Goal: Complete application form

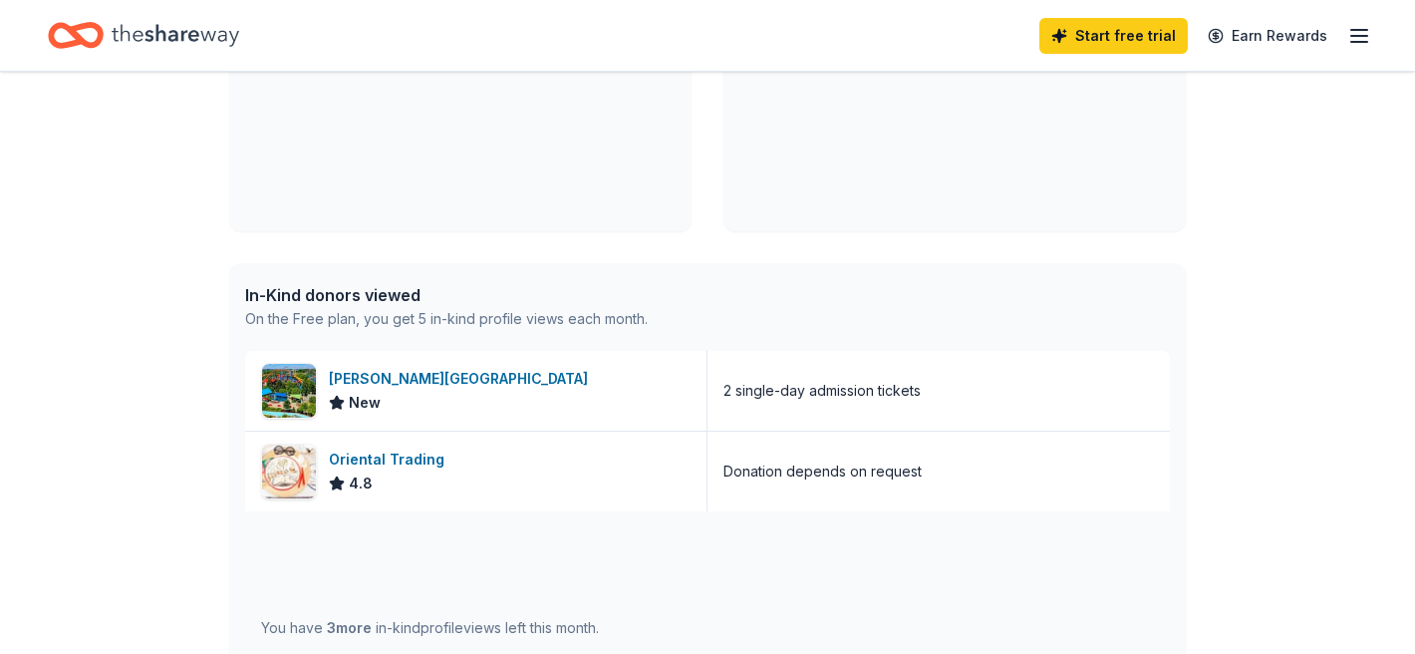
scroll to position [643, 0]
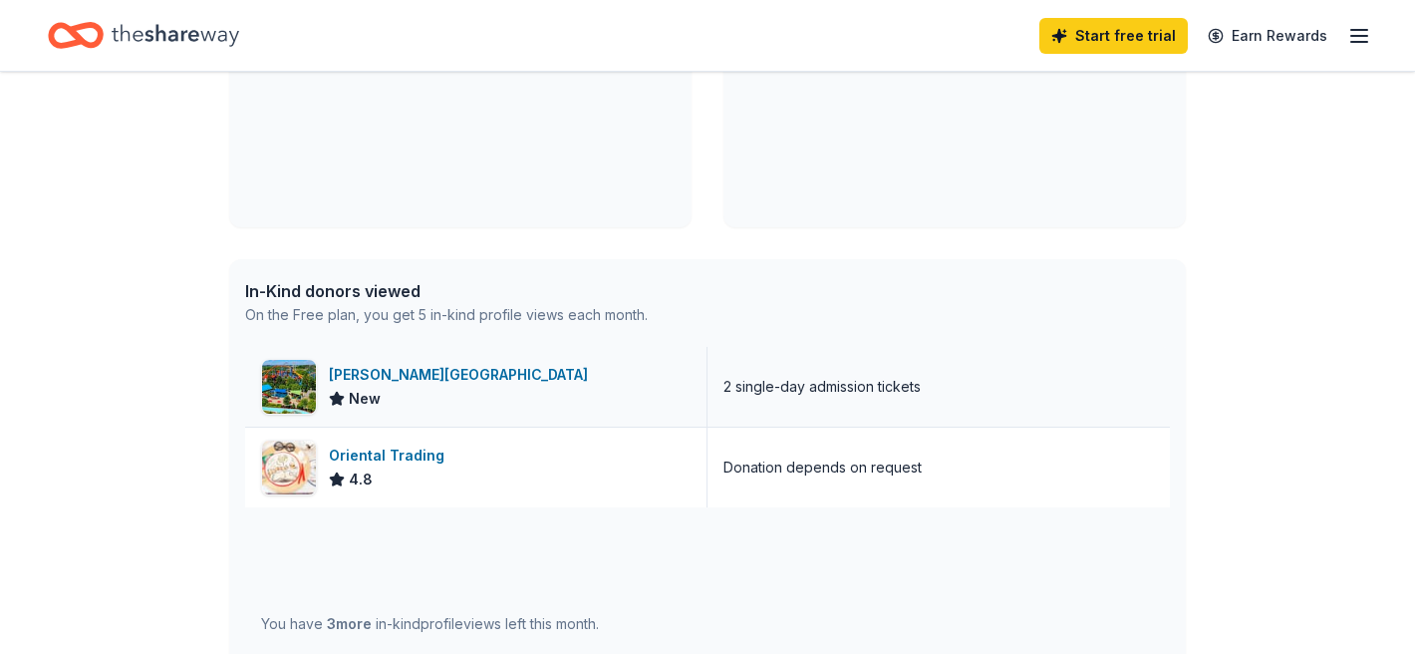
click at [523, 372] on div "Dorney Park & Wildwater Kingdom" at bounding box center [462, 375] width 267 height 24
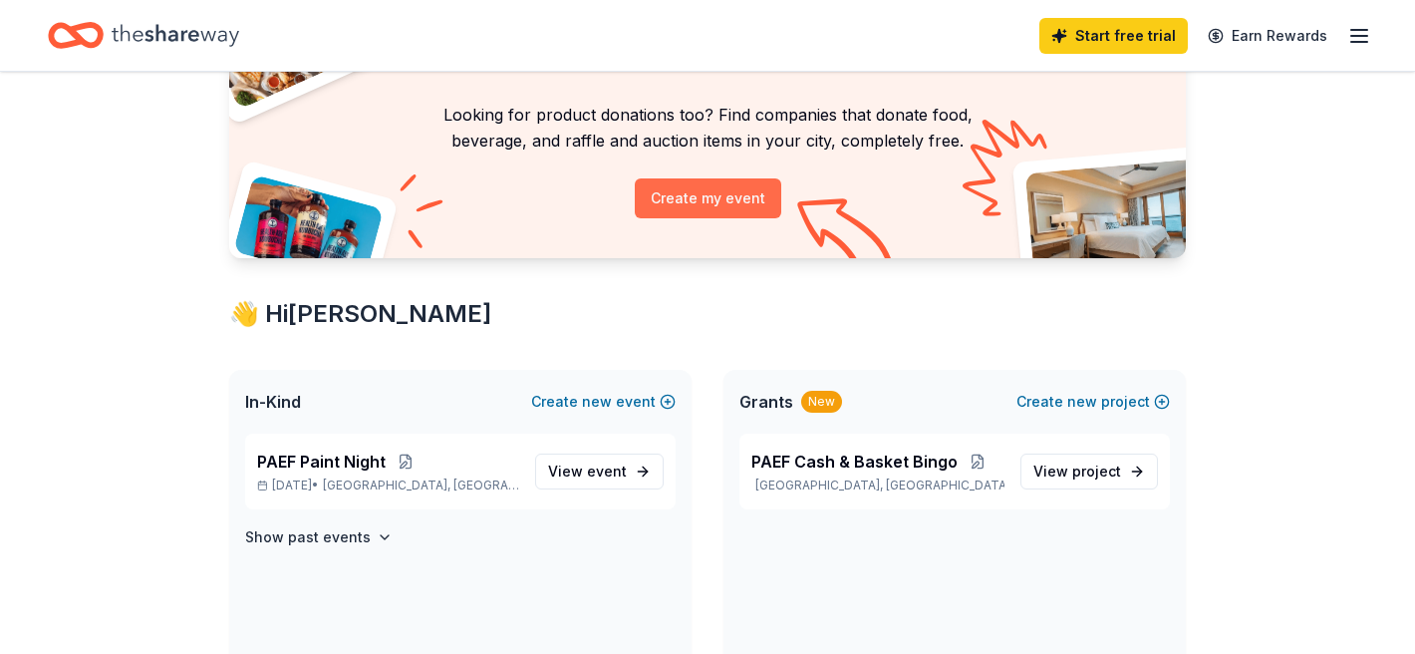
scroll to position [146, 0]
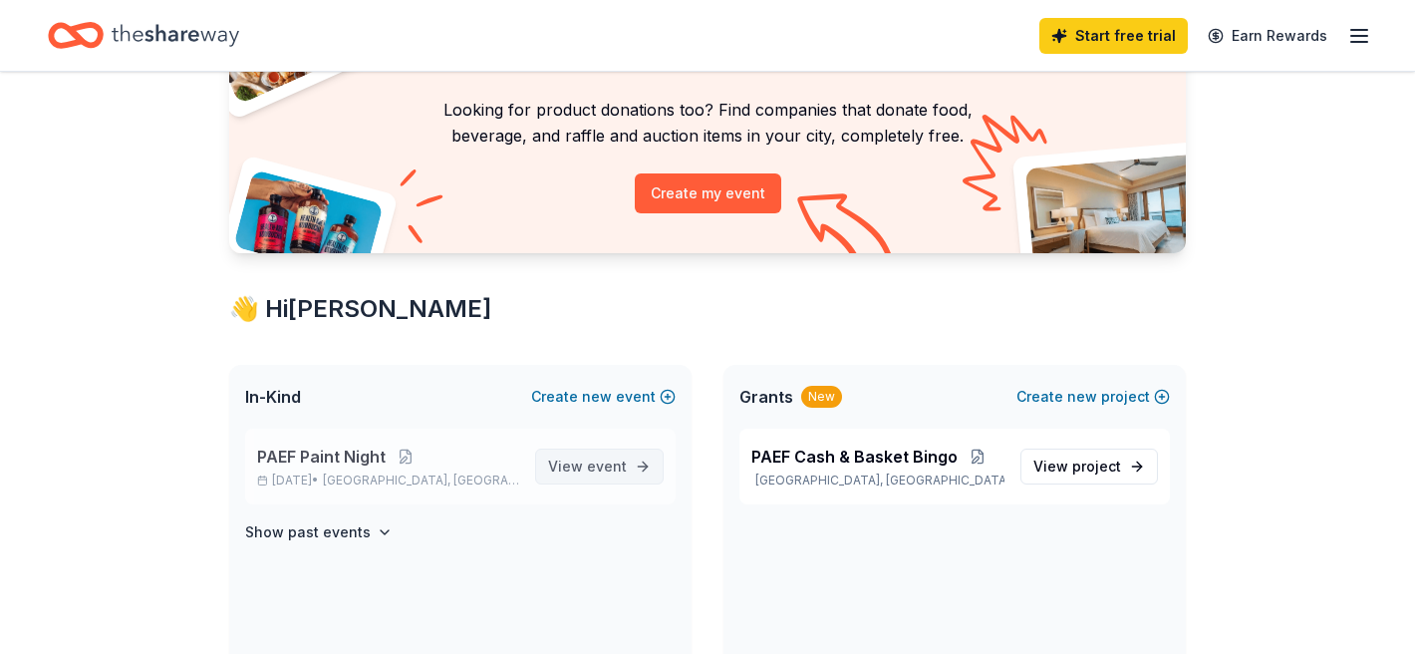
click at [596, 460] on span "event" at bounding box center [607, 465] width 40 height 17
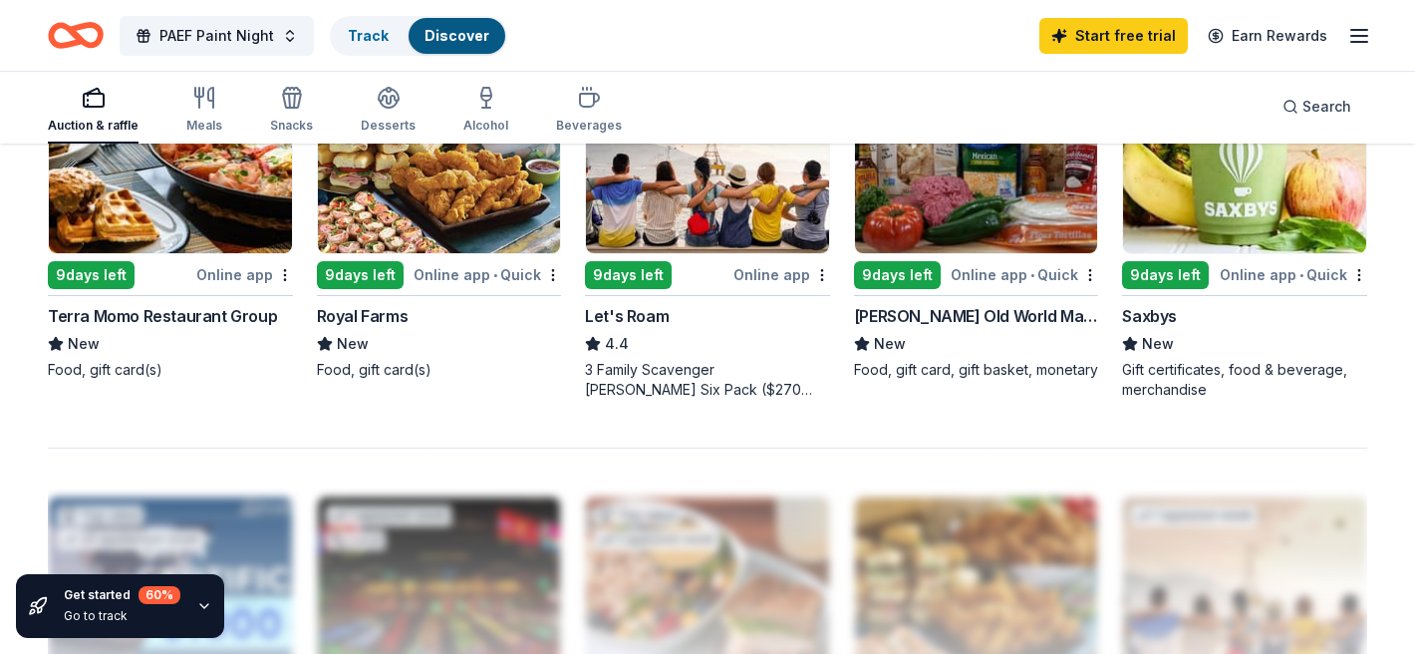
scroll to position [1337, 0]
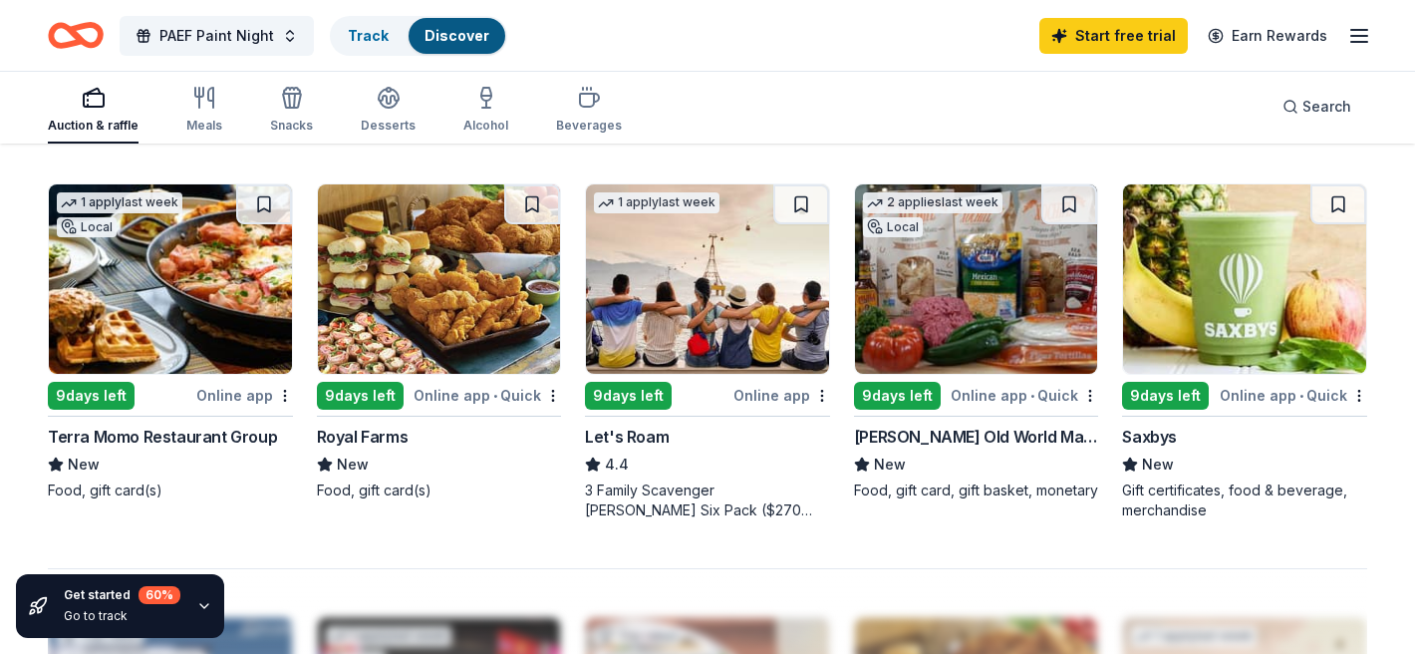
click at [463, 340] on img at bounding box center [439, 278] width 243 height 189
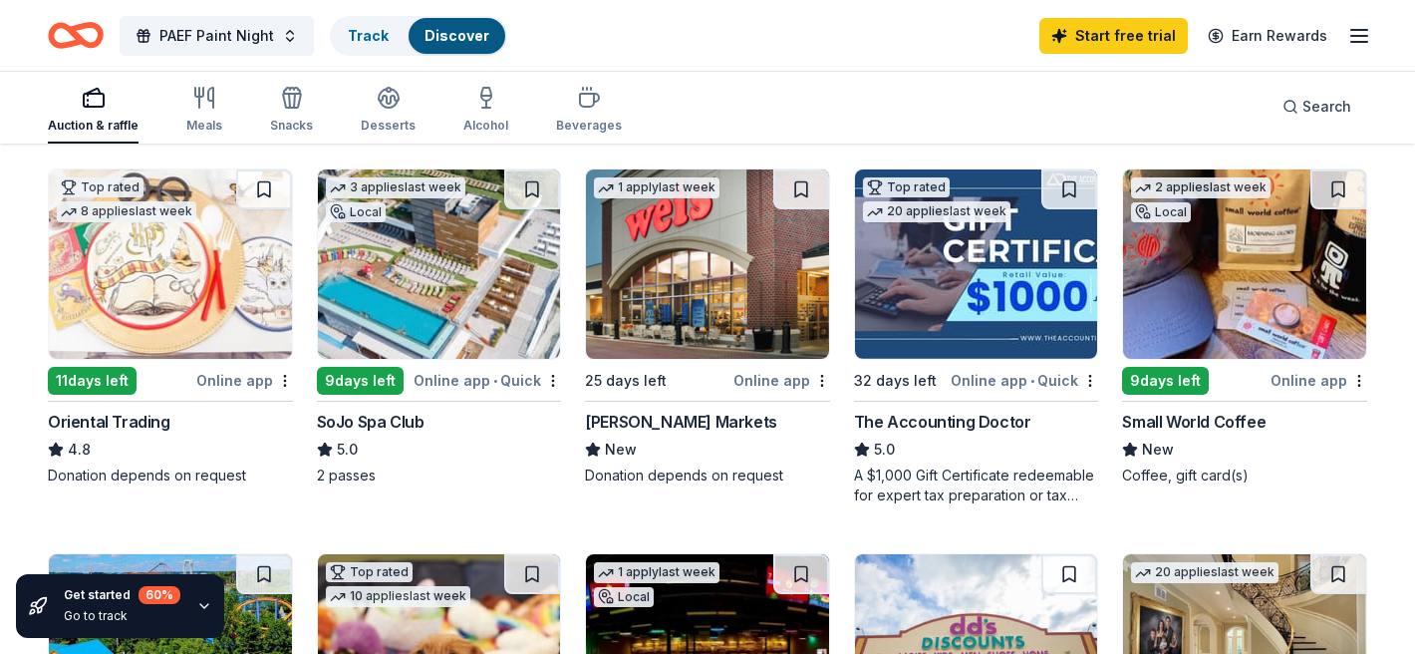
scroll to position [580, 0]
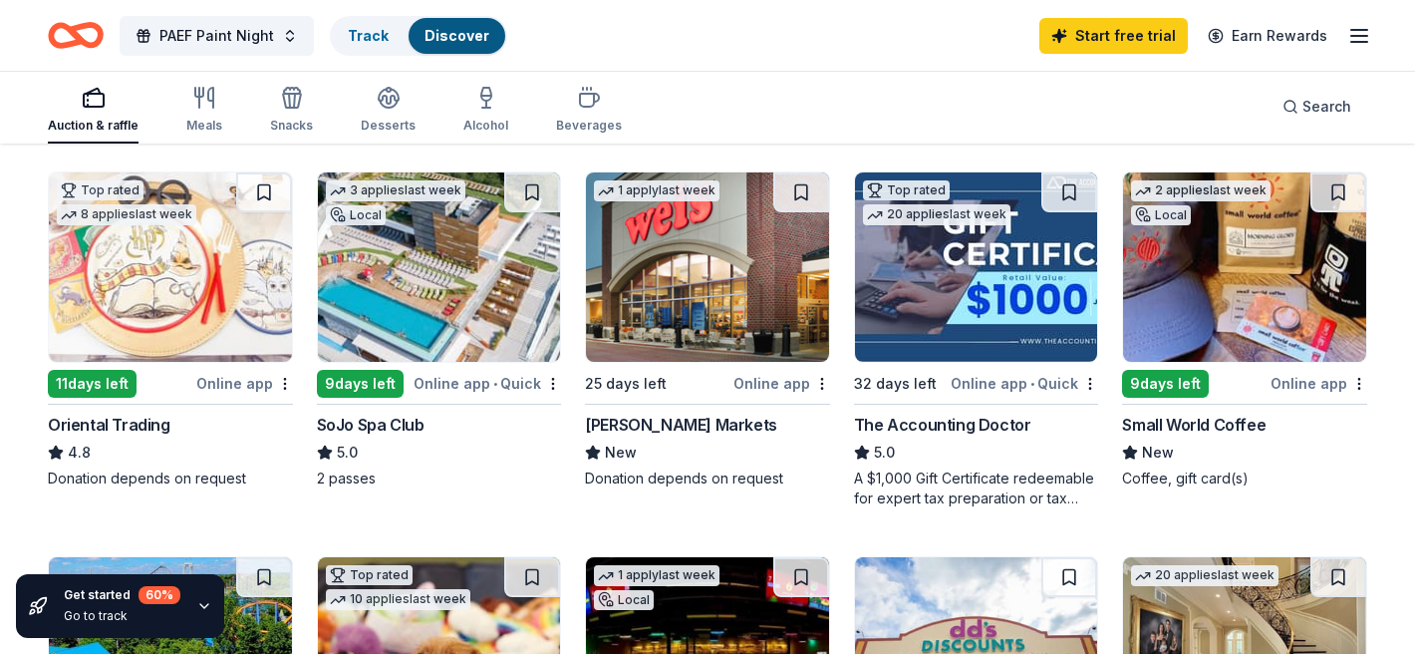
click at [508, 264] on img at bounding box center [439, 266] width 243 height 189
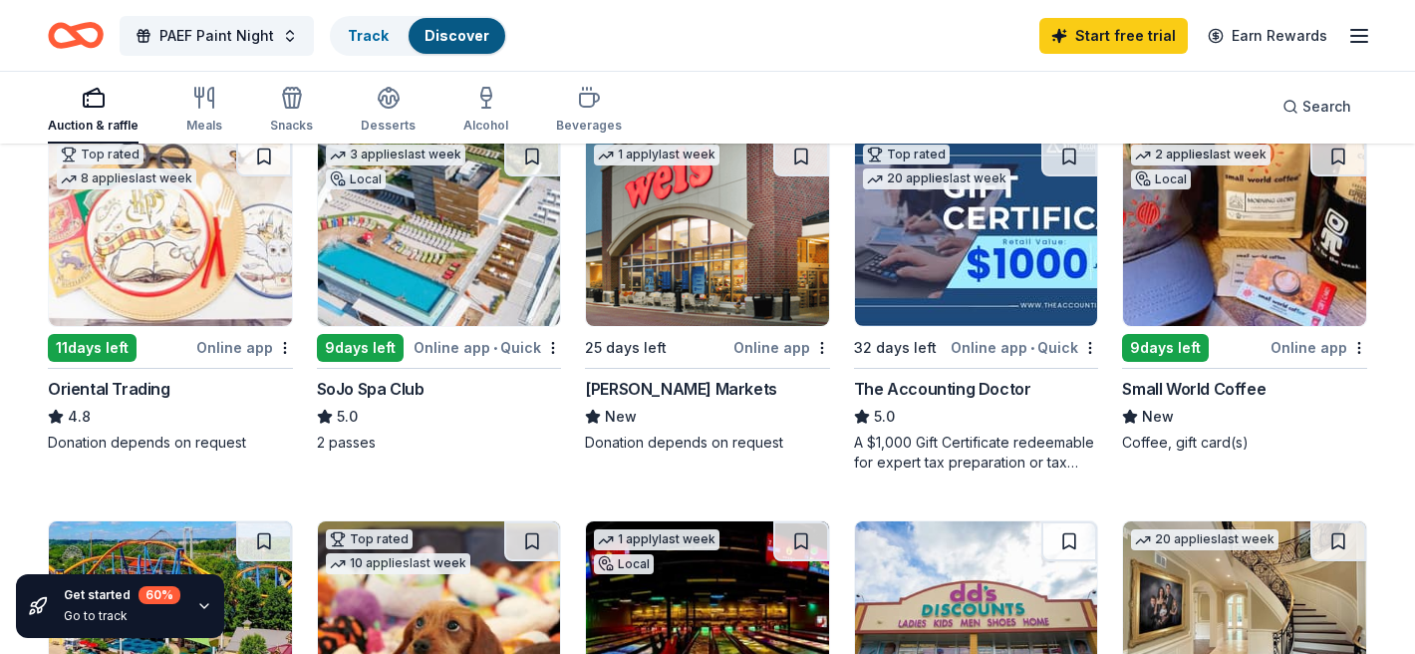
scroll to position [618, 0]
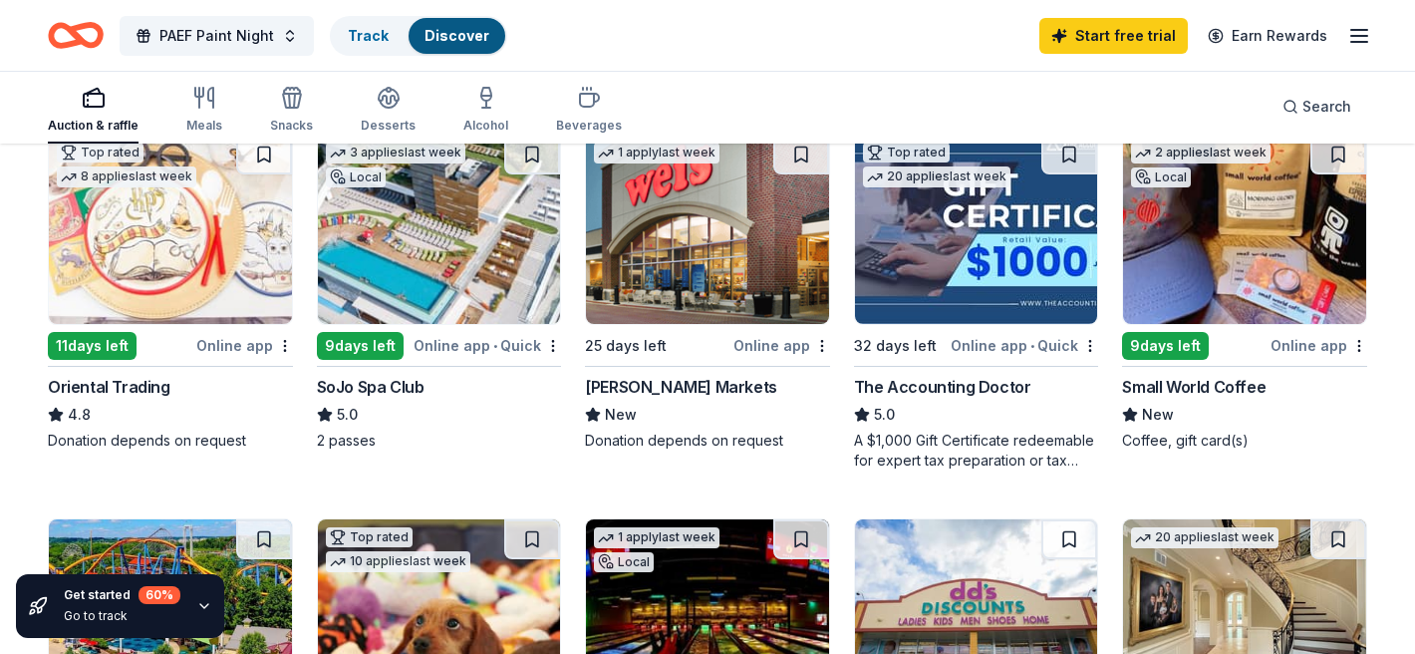
click at [1292, 347] on div "Online app" at bounding box center [1318, 345] width 97 height 25
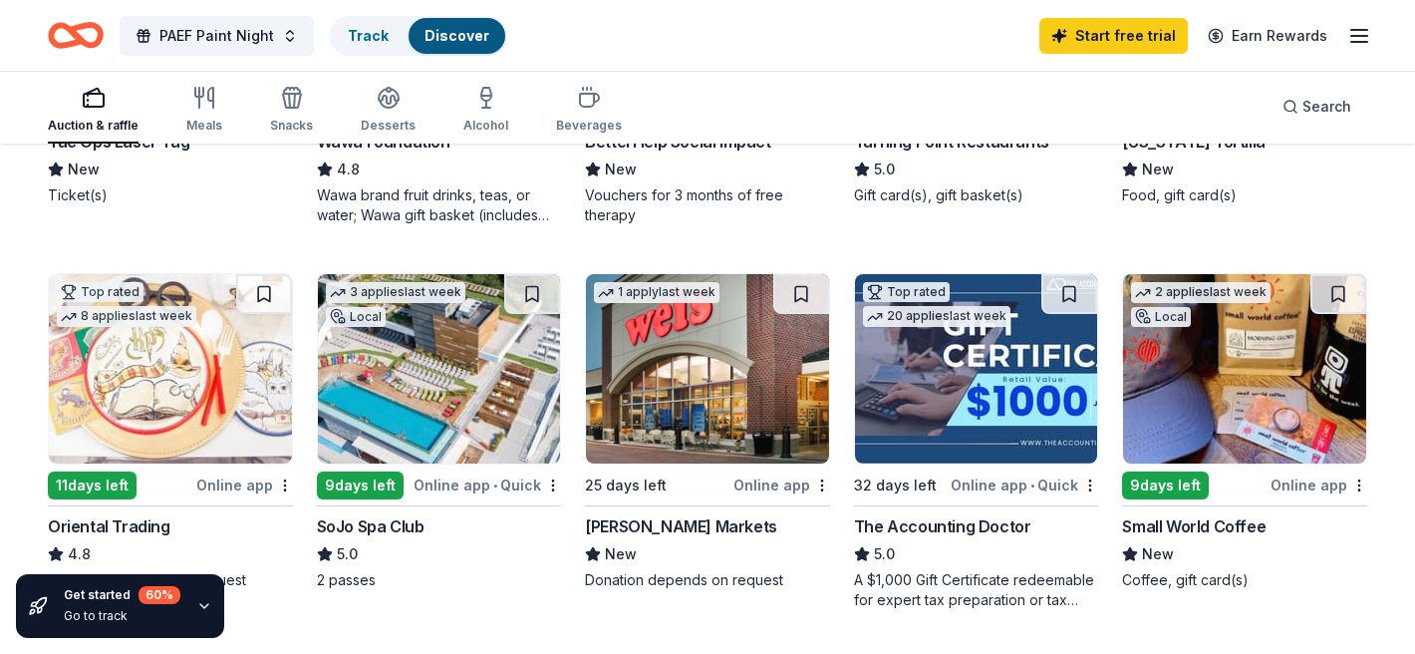
scroll to position [503, 0]
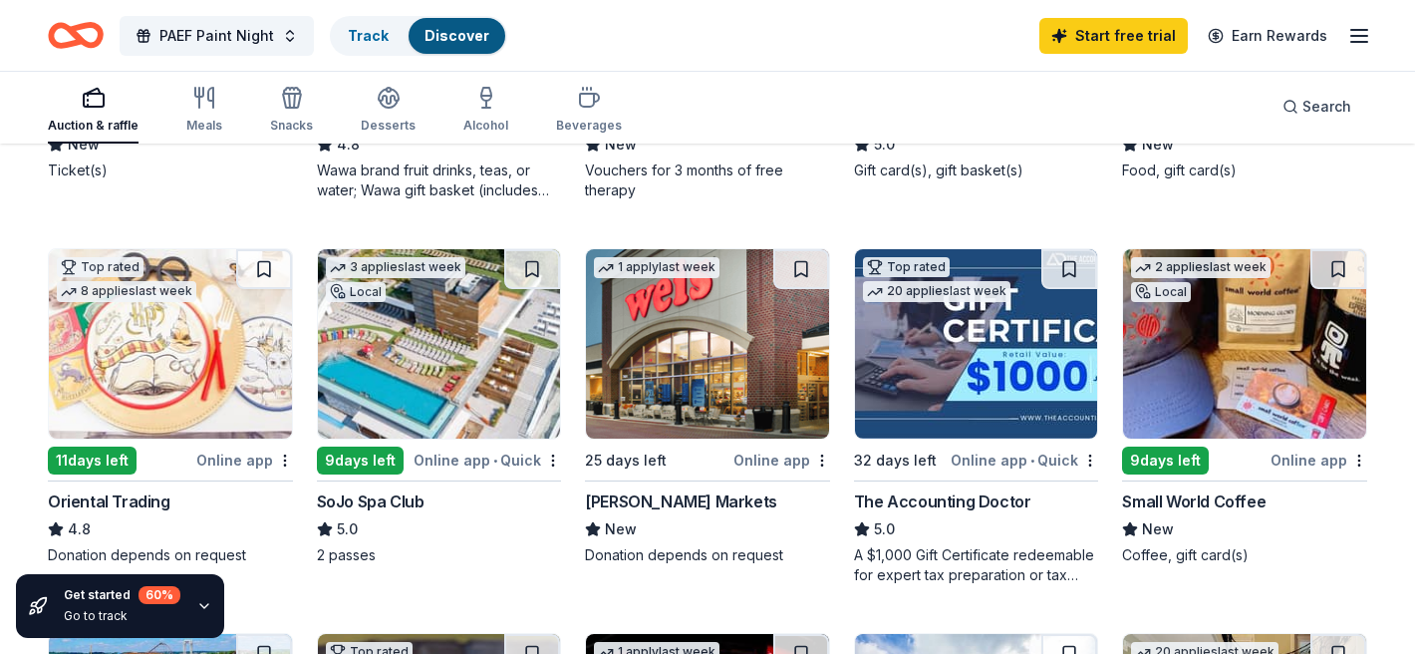
click at [1140, 324] on img at bounding box center [1244, 343] width 243 height 189
click at [721, 400] on img at bounding box center [707, 343] width 243 height 189
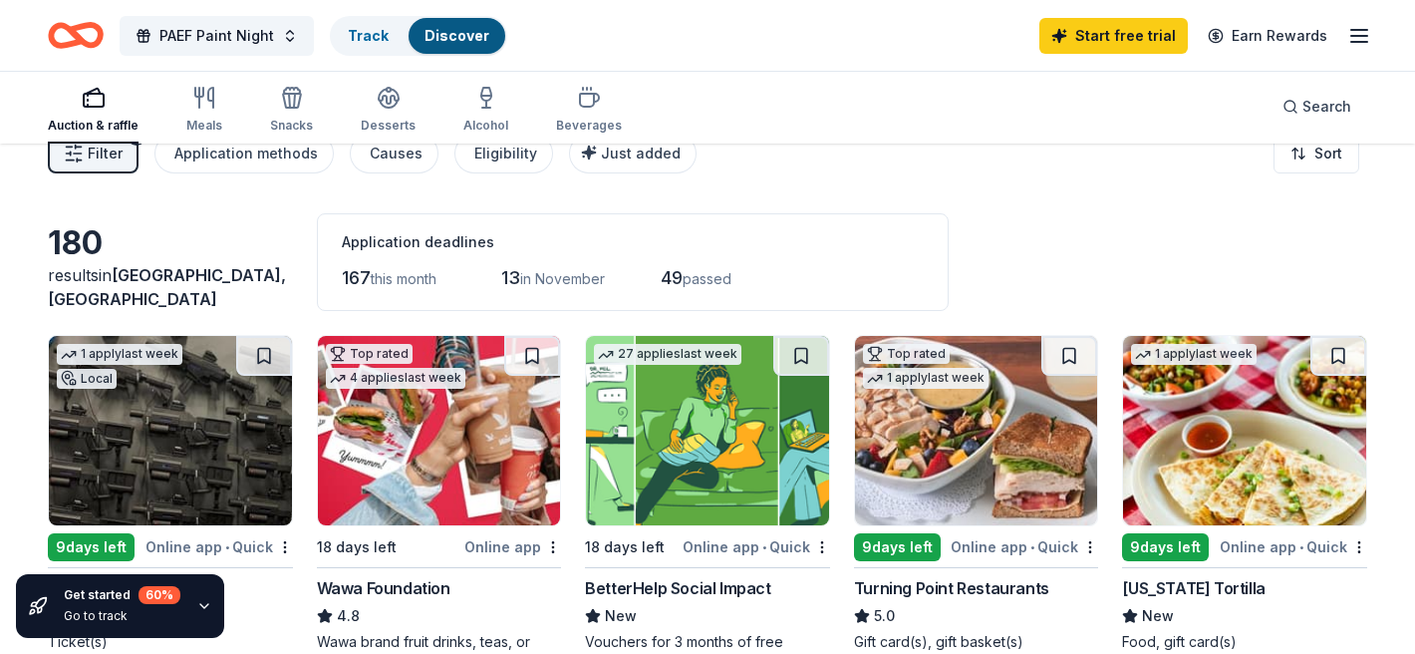
scroll to position [0, 0]
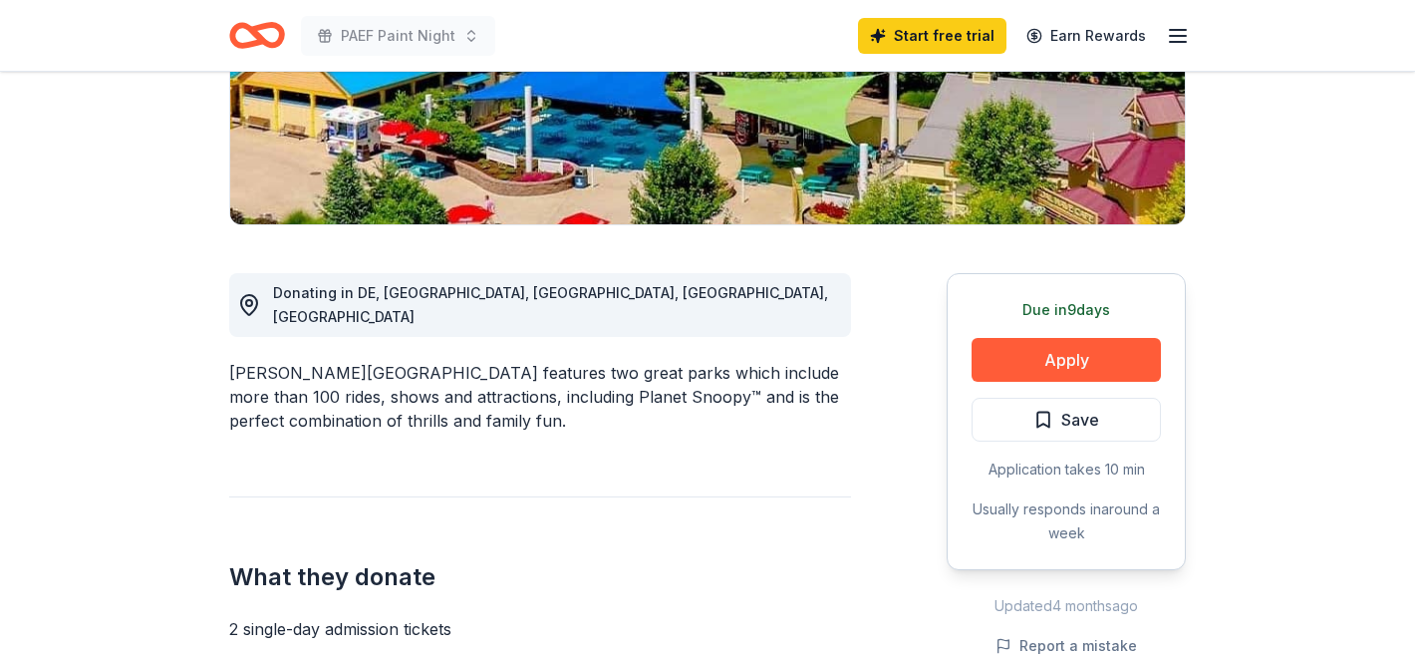
scroll to position [411, 0]
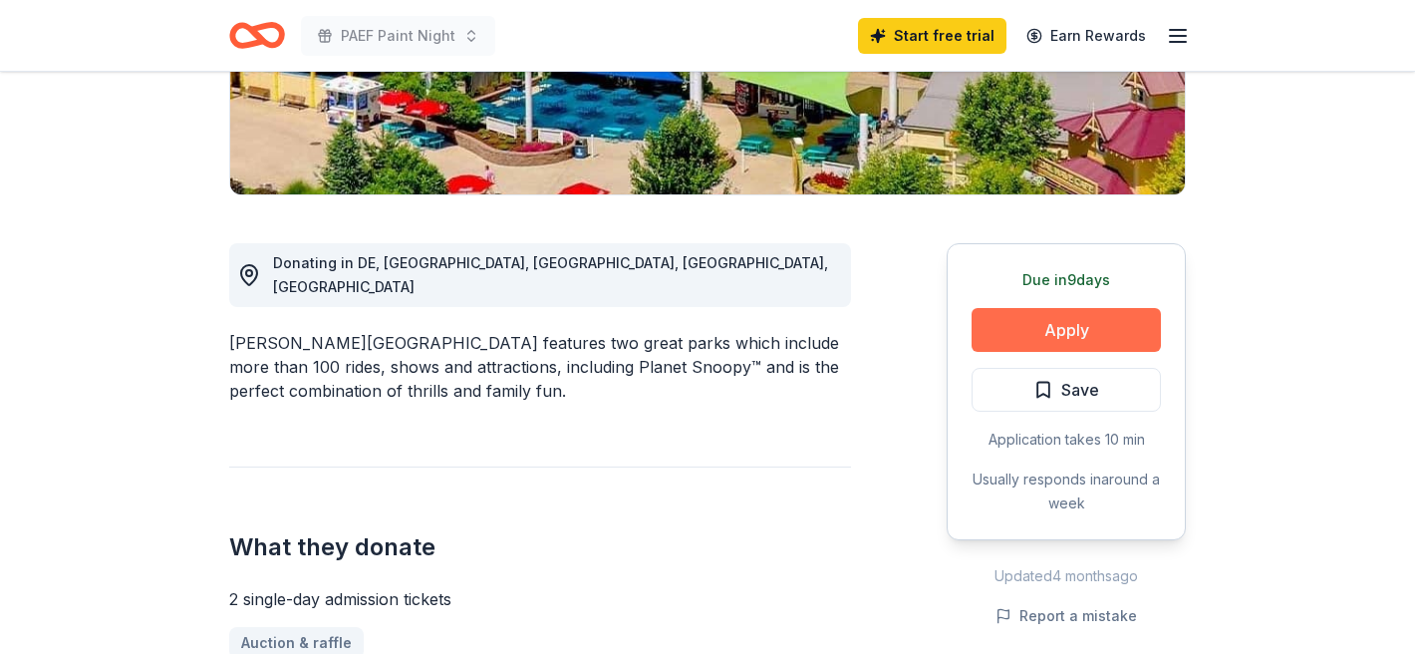
click at [1050, 327] on button "Apply" at bounding box center [1066, 330] width 189 height 44
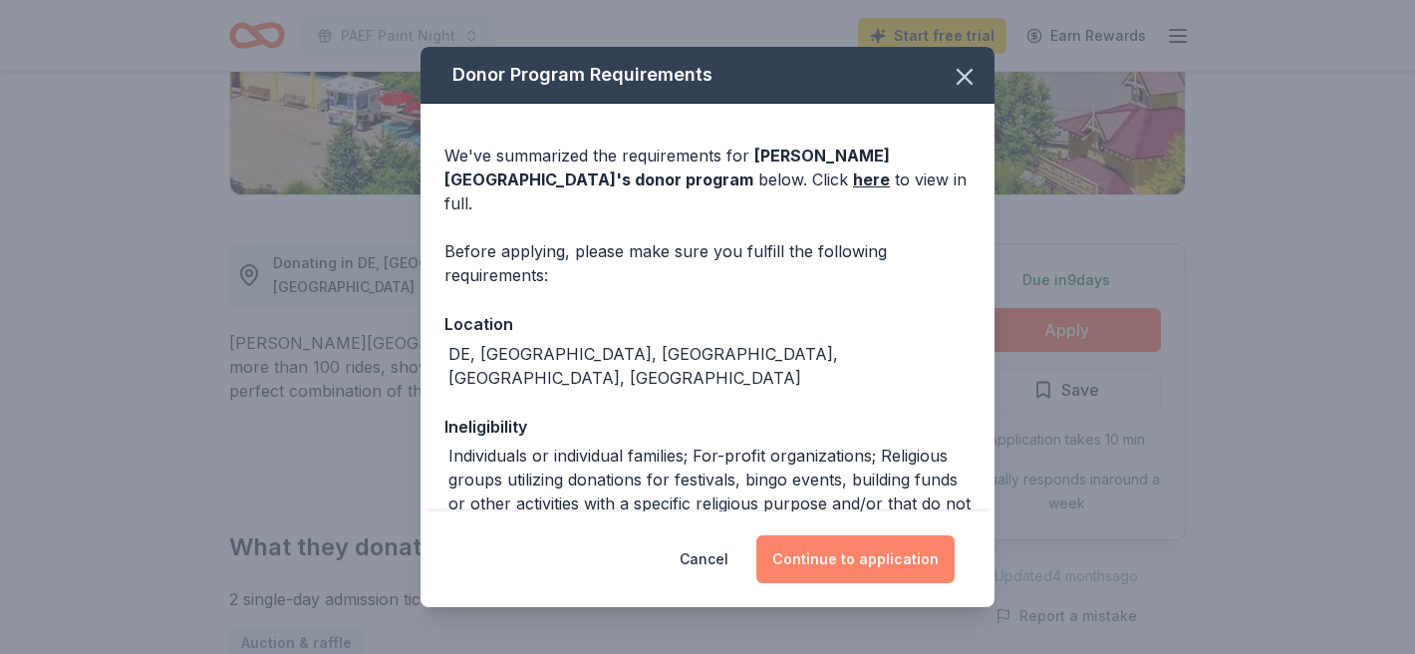
click at [879, 560] on button "Continue to application" at bounding box center [855, 559] width 198 height 48
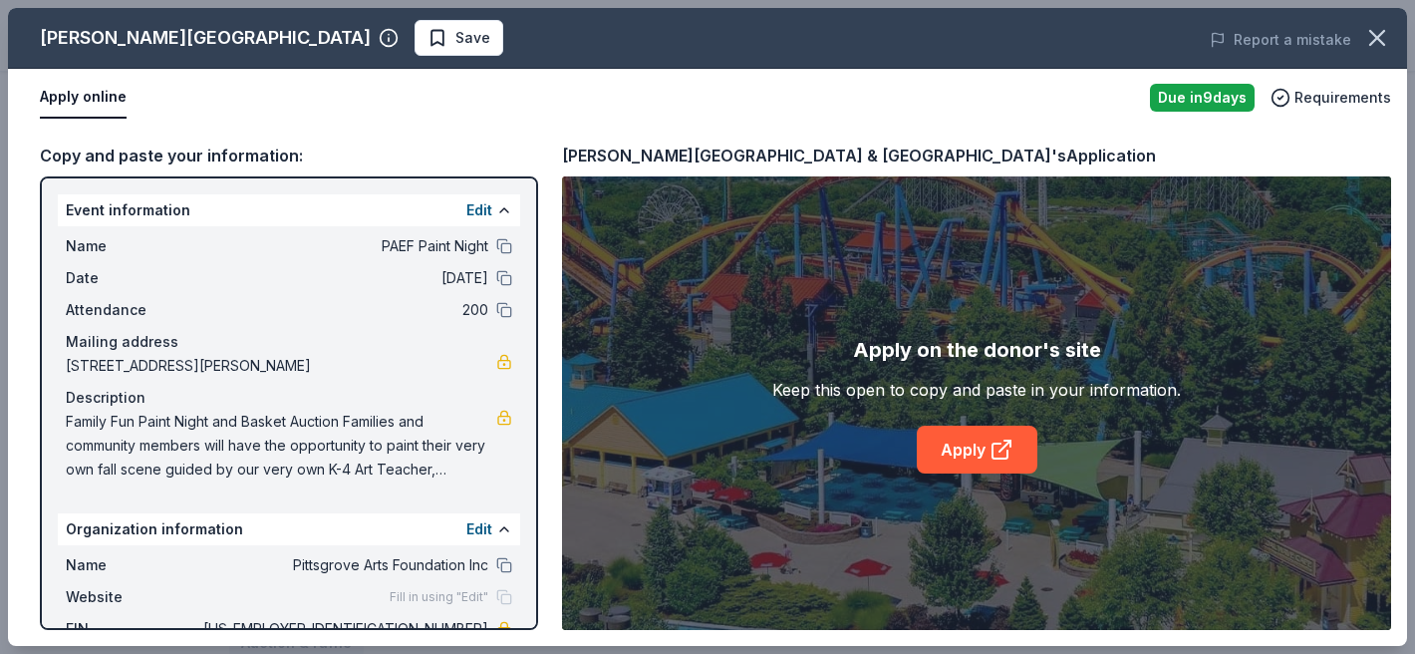
click at [958, 475] on div "Apply on the donor's site Keep this open to copy and paste in your information.…" at bounding box center [976, 402] width 829 height 453
click at [964, 454] on link "Apply" at bounding box center [977, 449] width 121 height 48
click at [923, 426] on link "Apply" at bounding box center [977, 449] width 121 height 48
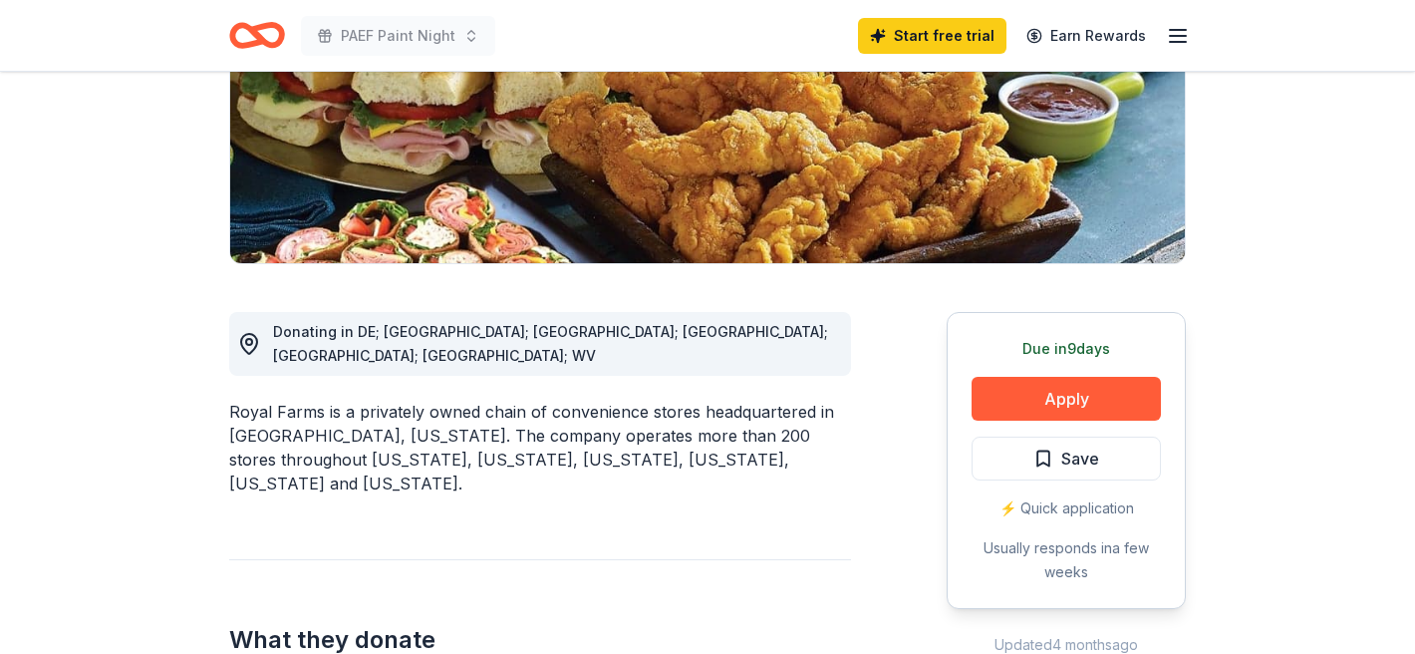
scroll to position [352, 0]
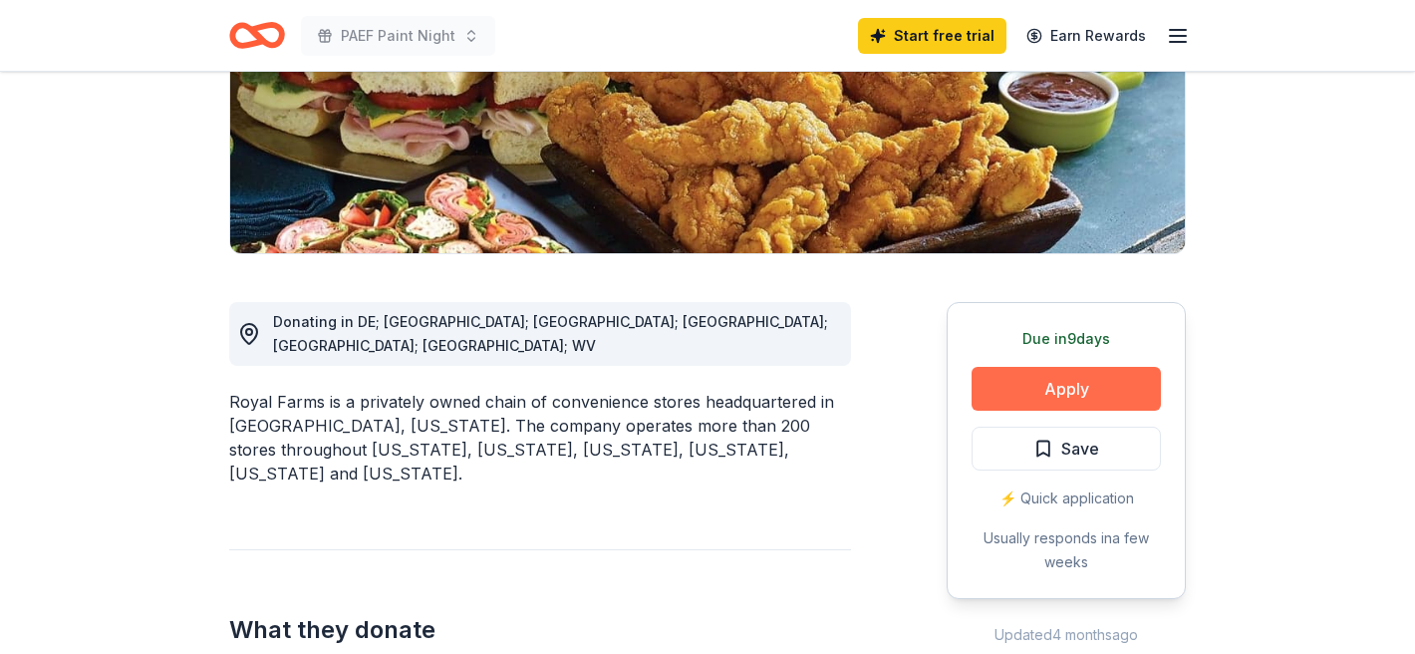
click at [987, 401] on button "Apply" at bounding box center [1066, 389] width 189 height 44
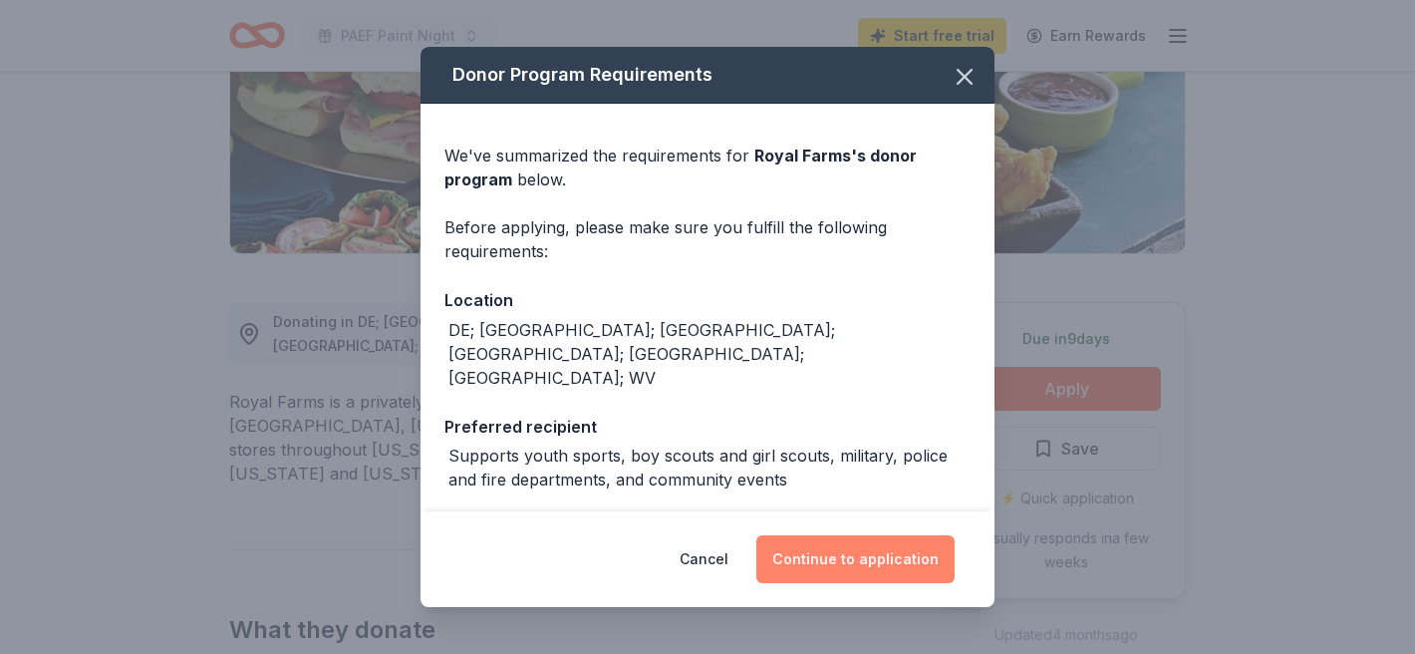
click at [822, 566] on button "Continue to application" at bounding box center [855, 559] width 198 height 48
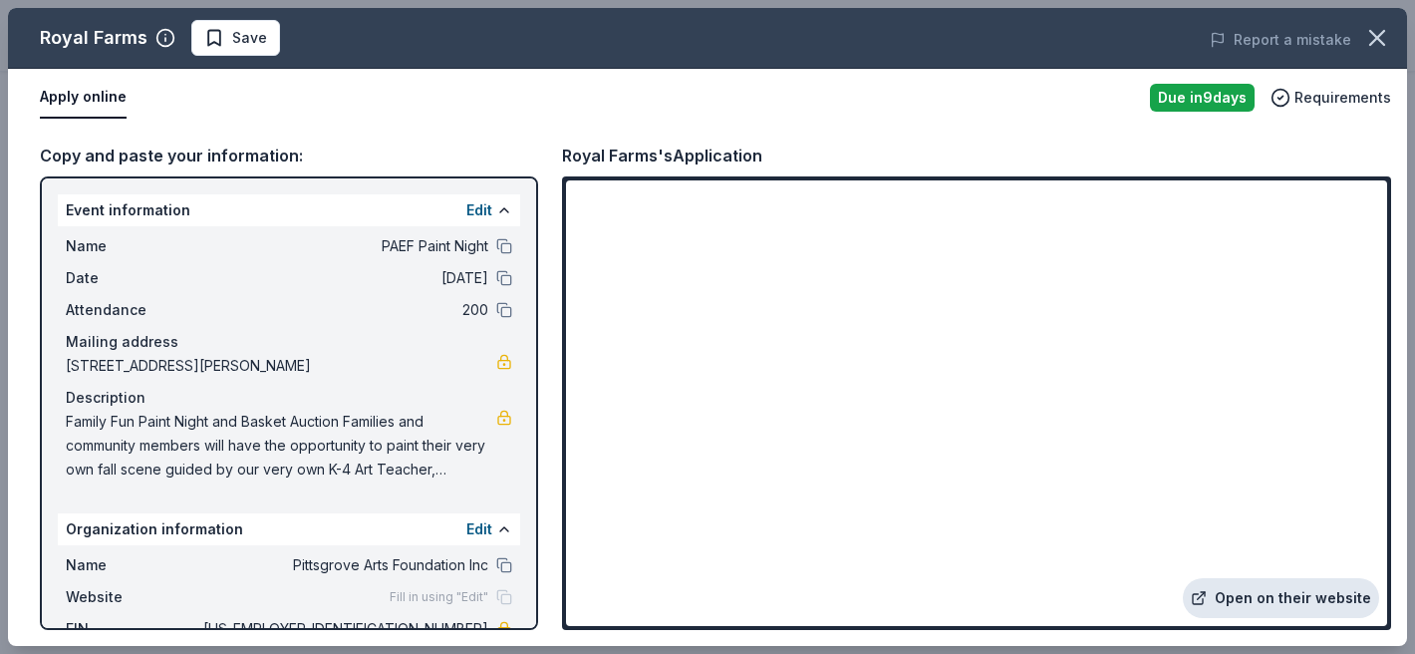
click at [1244, 593] on link "Open on their website" at bounding box center [1281, 598] width 196 height 40
click at [1225, 599] on link "Open on their website" at bounding box center [1281, 598] width 196 height 40
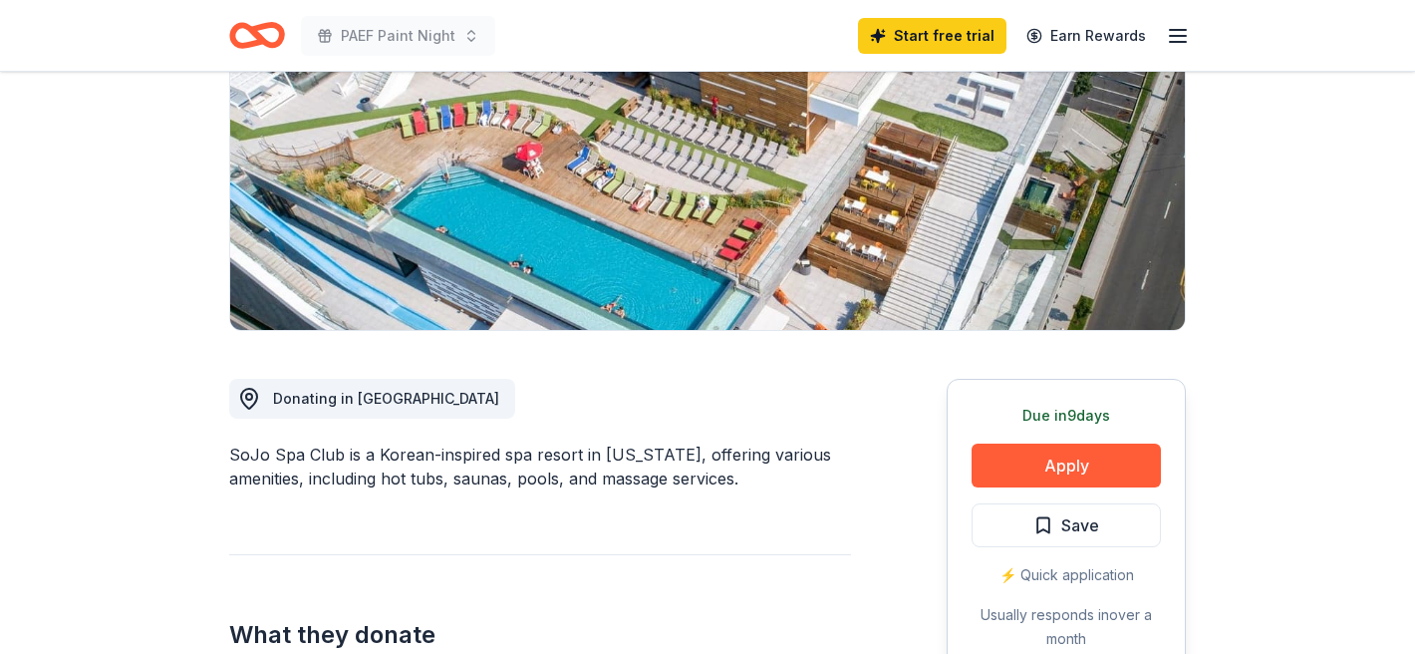
scroll to position [287, 0]
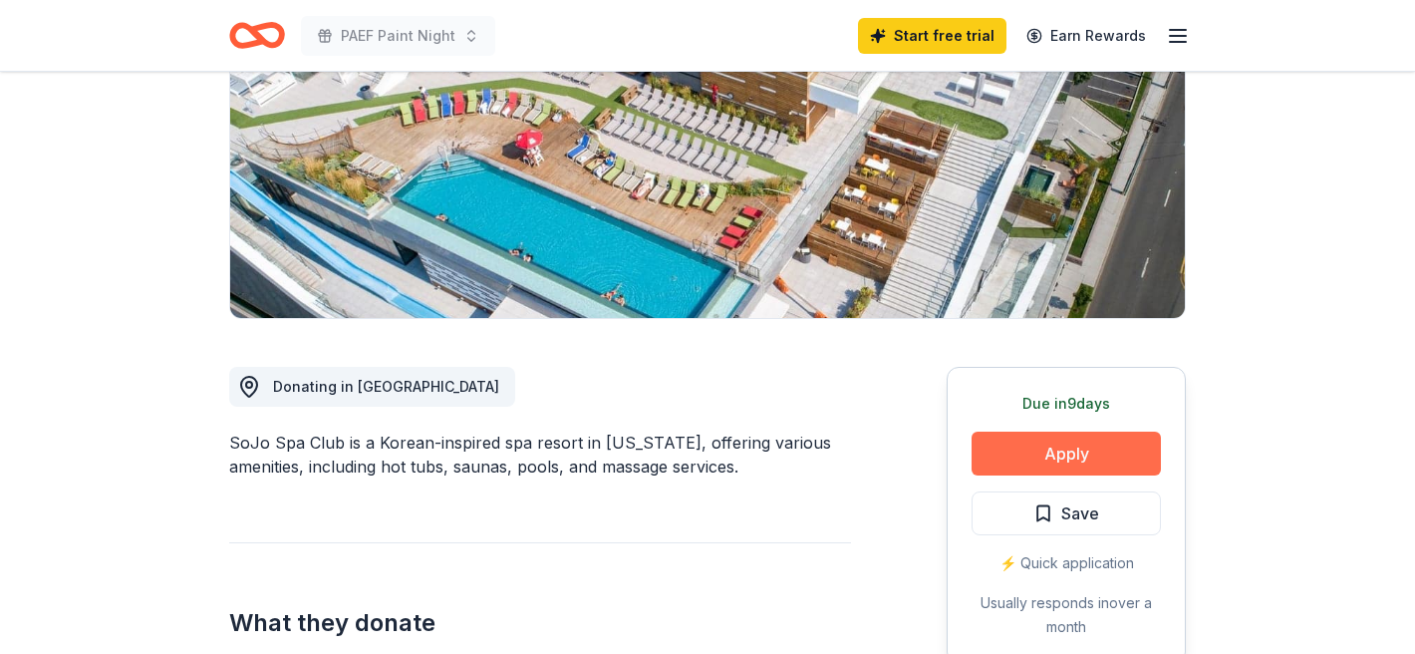
click at [1018, 464] on button "Apply" at bounding box center [1066, 453] width 189 height 44
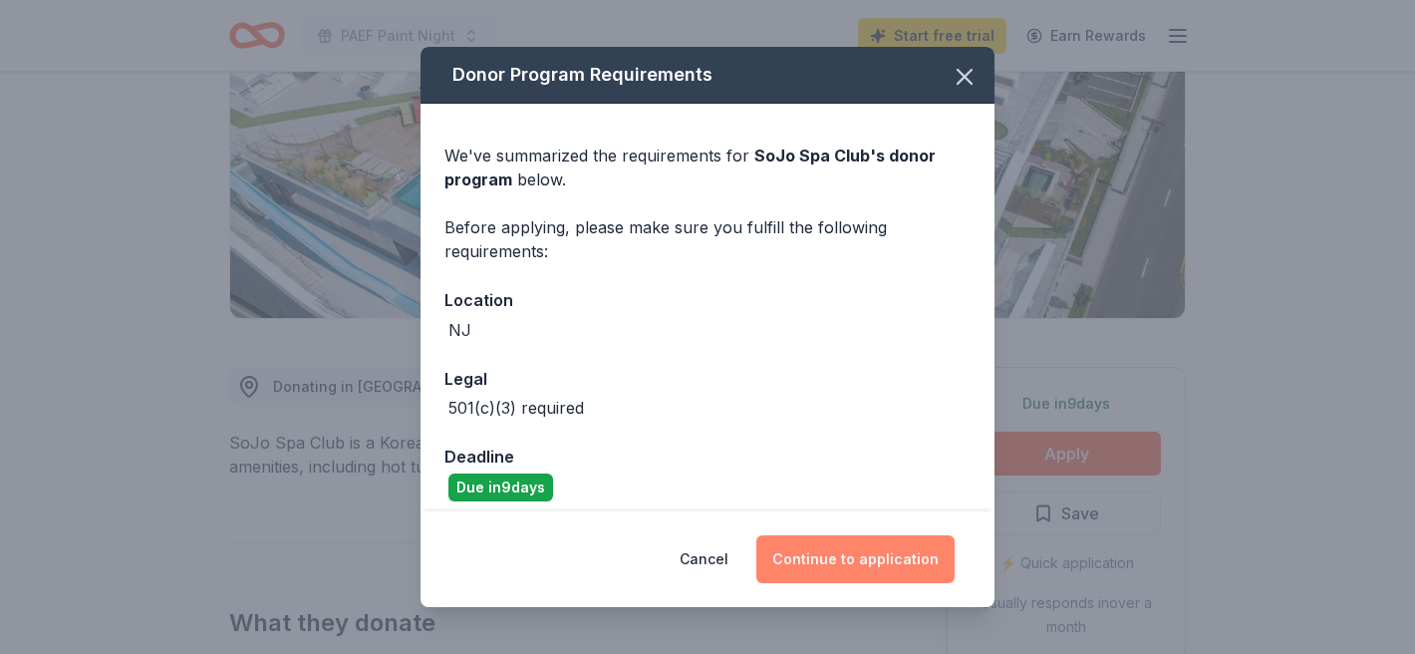
click at [878, 556] on button "Continue to application" at bounding box center [855, 559] width 198 height 48
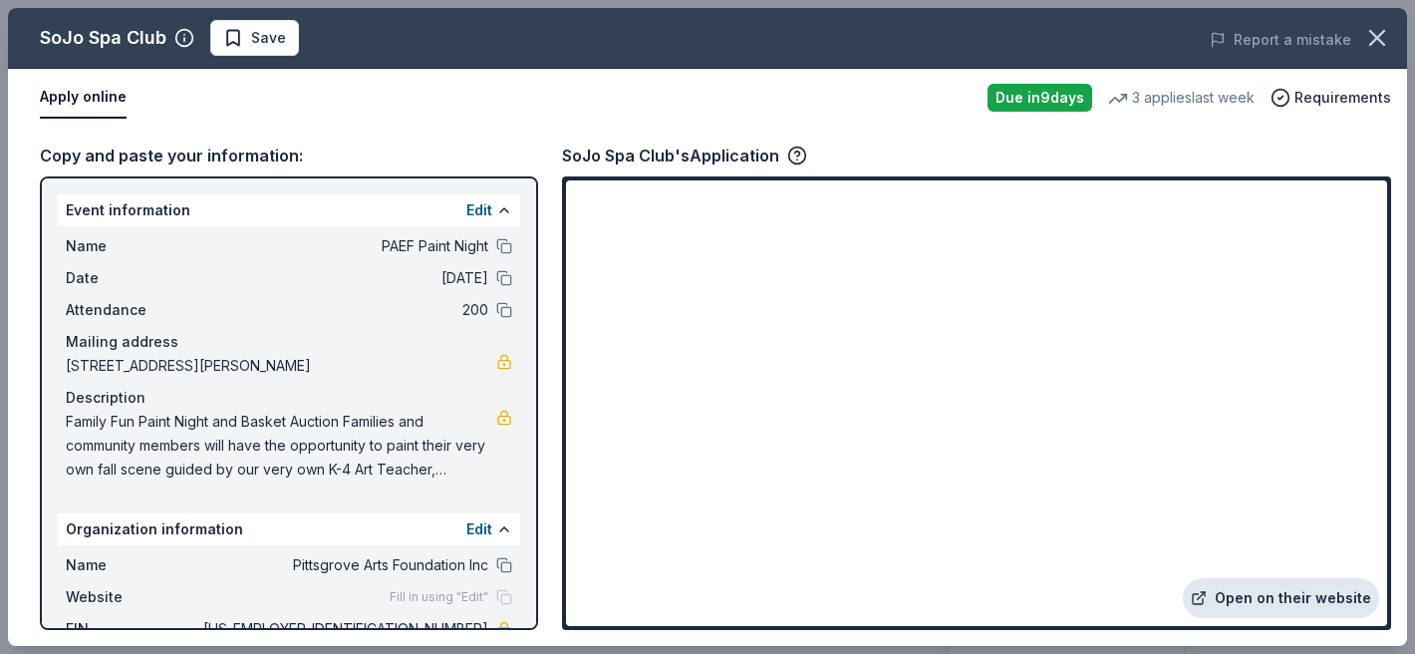
click at [1212, 606] on link "Open on their website" at bounding box center [1281, 598] width 196 height 40
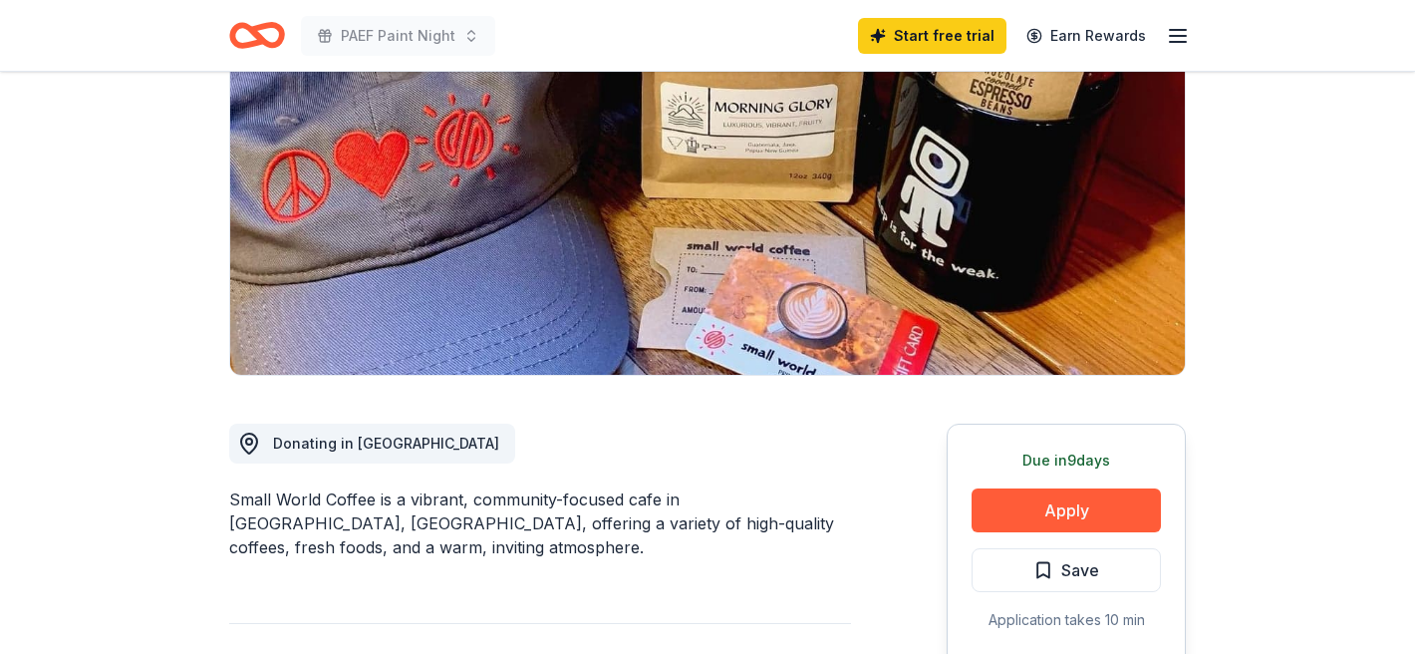
scroll to position [369, 0]
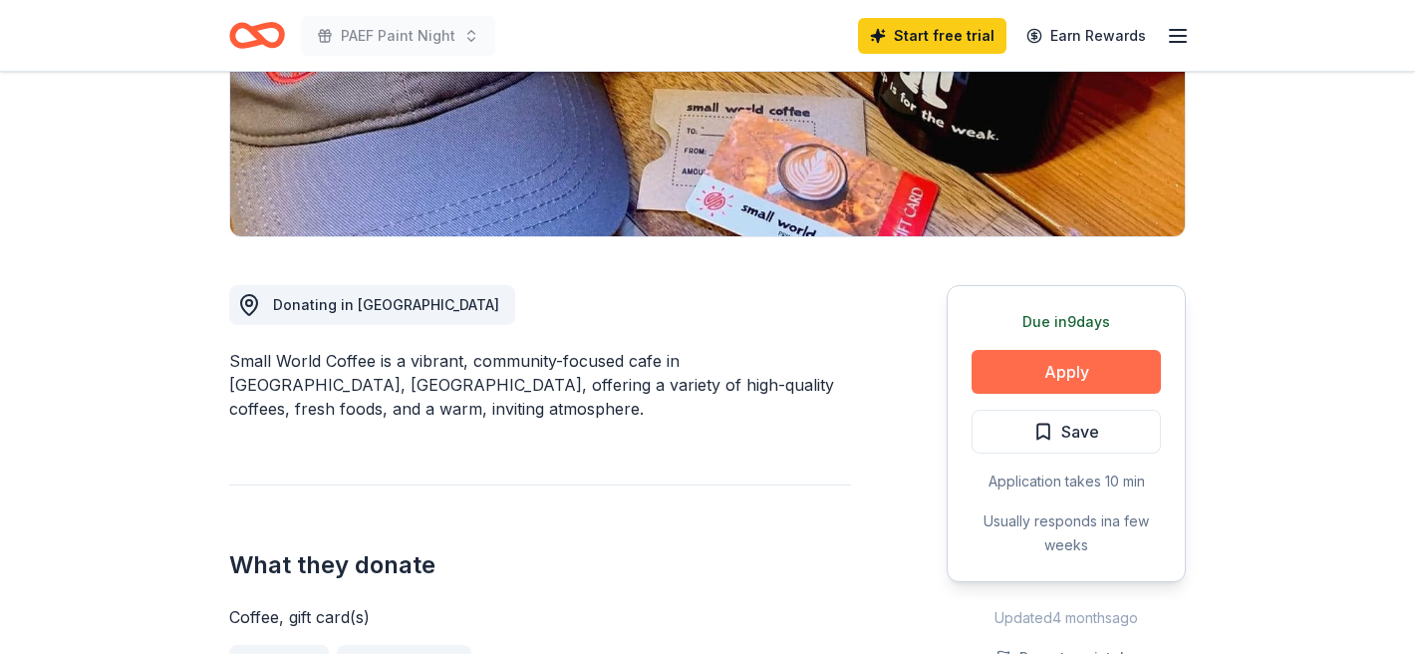
click at [1022, 372] on button "Apply" at bounding box center [1066, 372] width 189 height 44
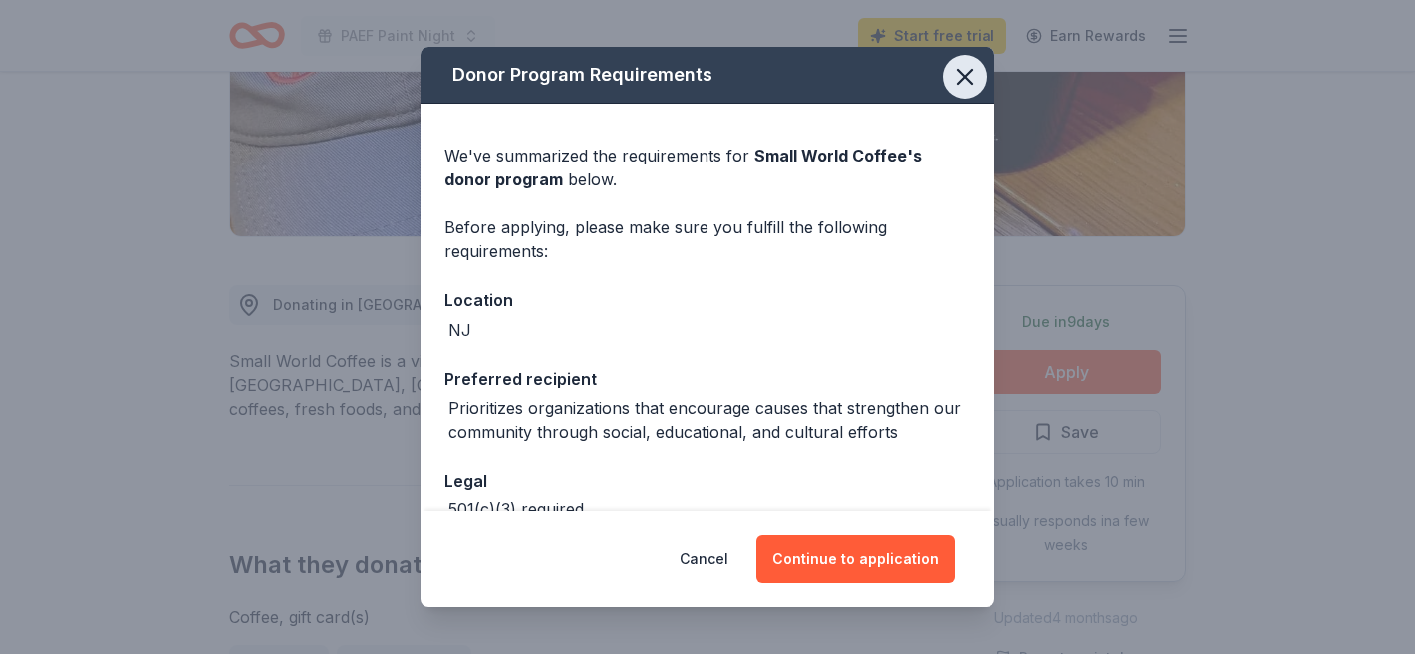
click at [960, 80] on icon "button" at bounding box center [965, 77] width 14 height 14
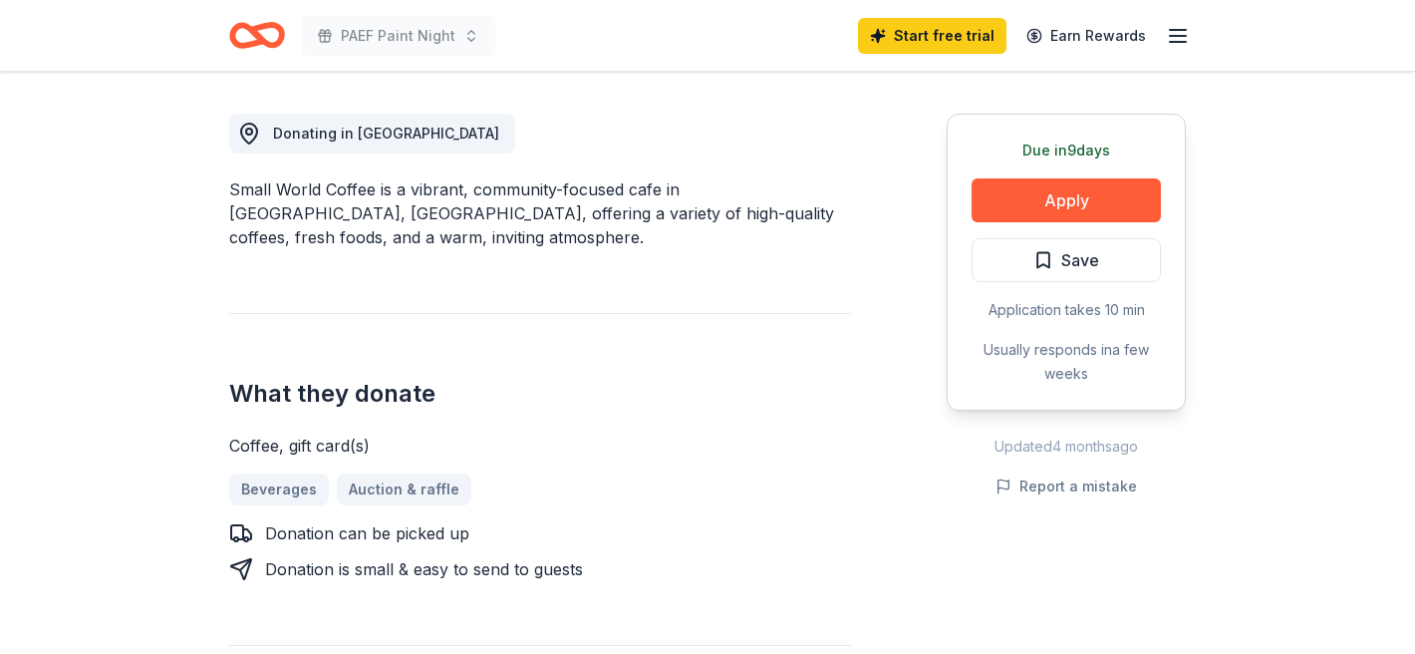
scroll to position [557, 0]
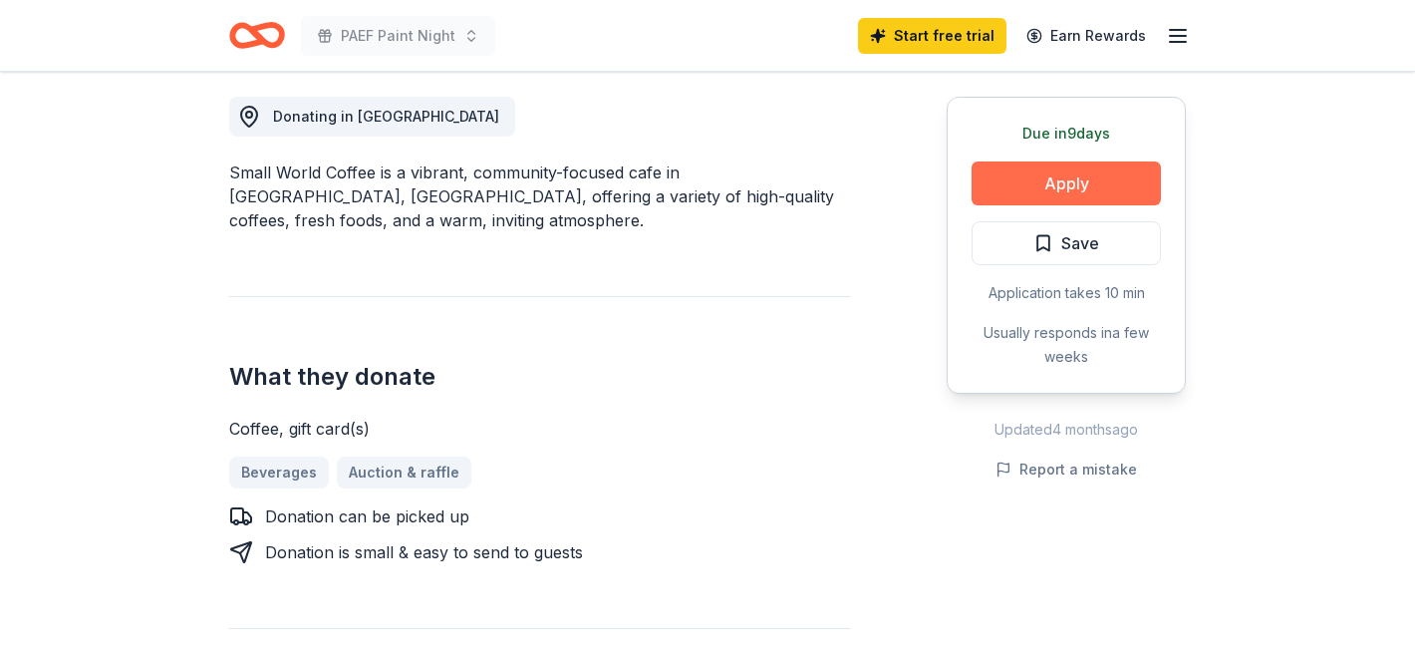
click at [1004, 171] on button "Apply" at bounding box center [1066, 183] width 189 height 44
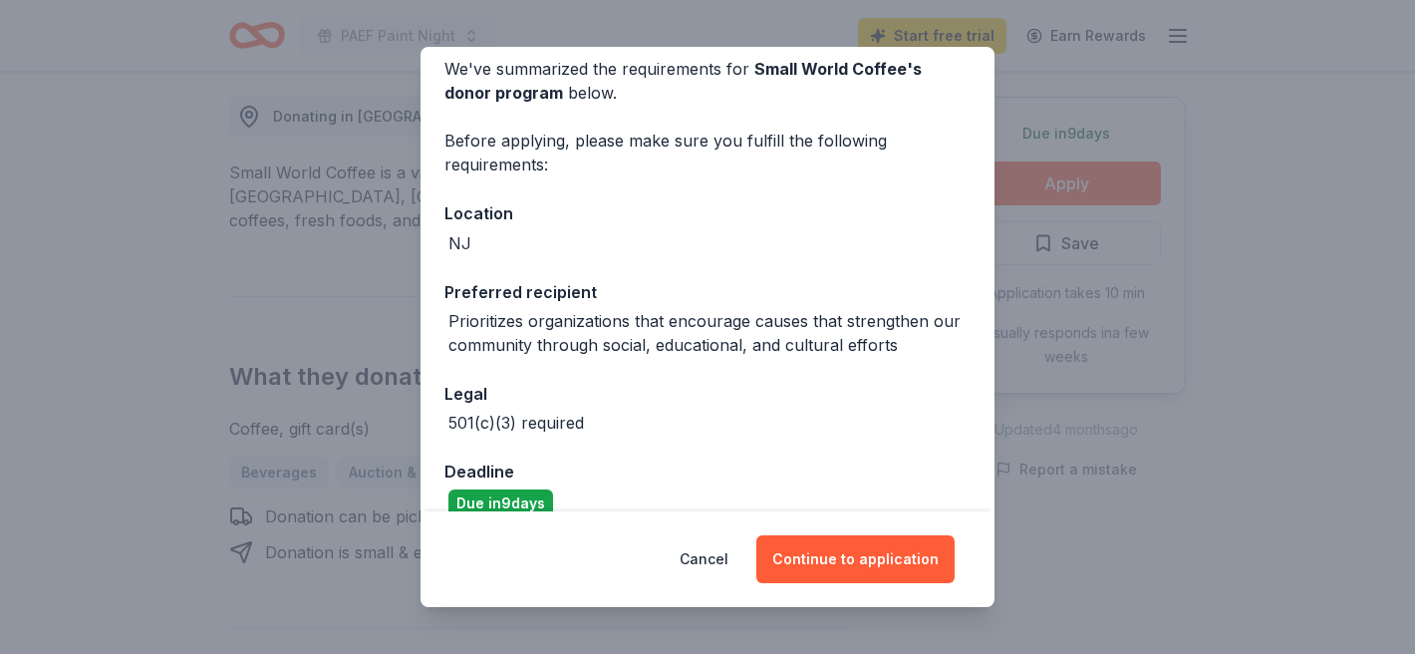
scroll to position [117, 0]
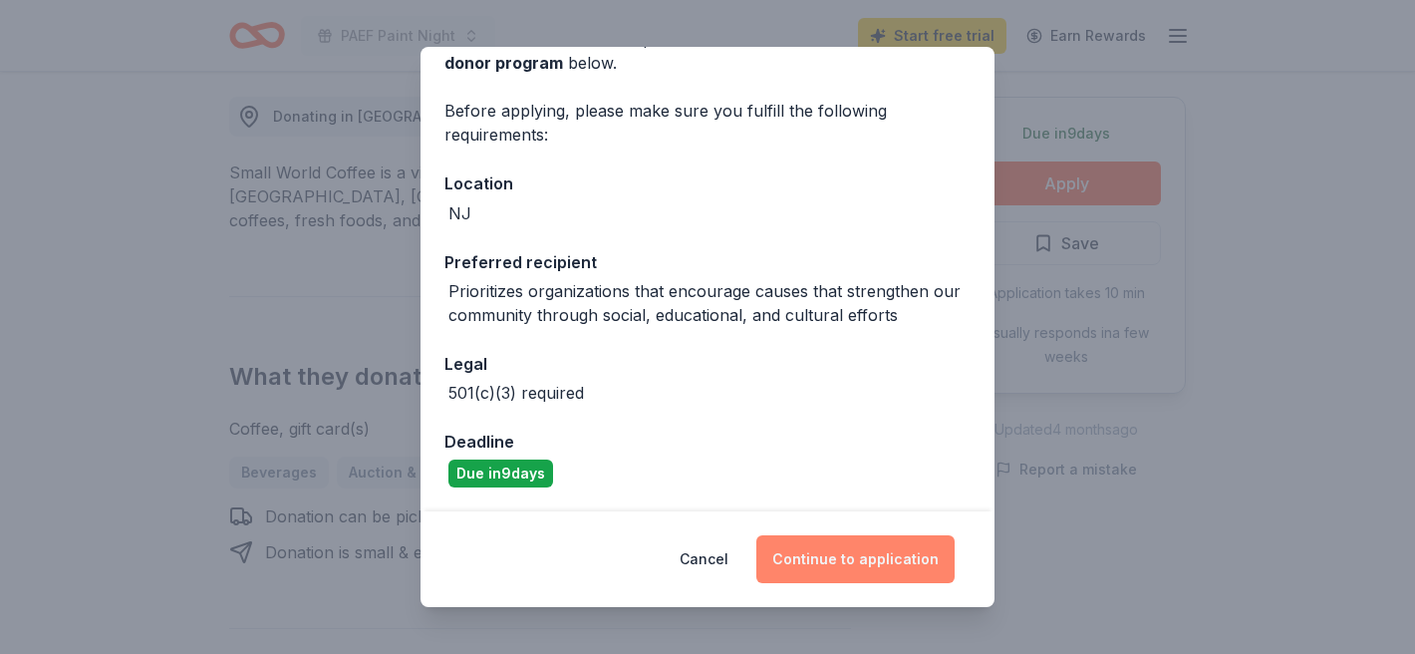
click at [827, 552] on button "Continue to application" at bounding box center [855, 559] width 198 height 48
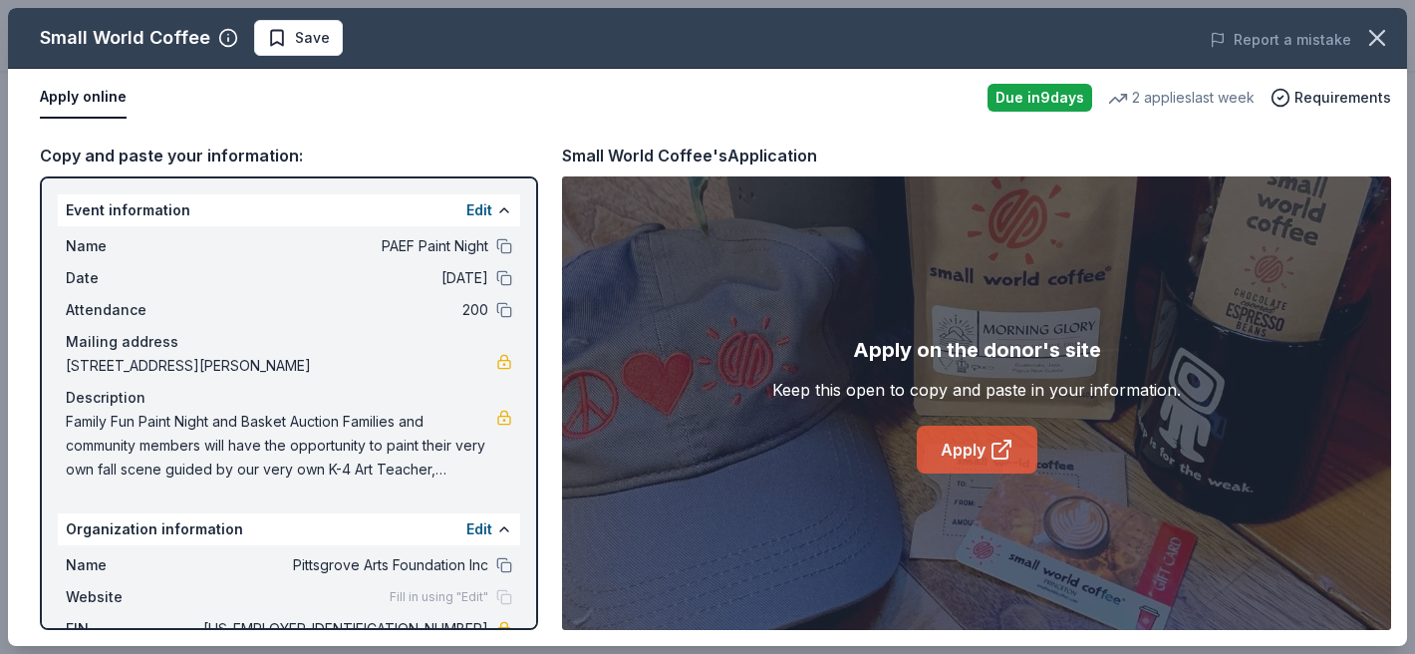
click at [952, 460] on link "Apply" at bounding box center [977, 449] width 121 height 48
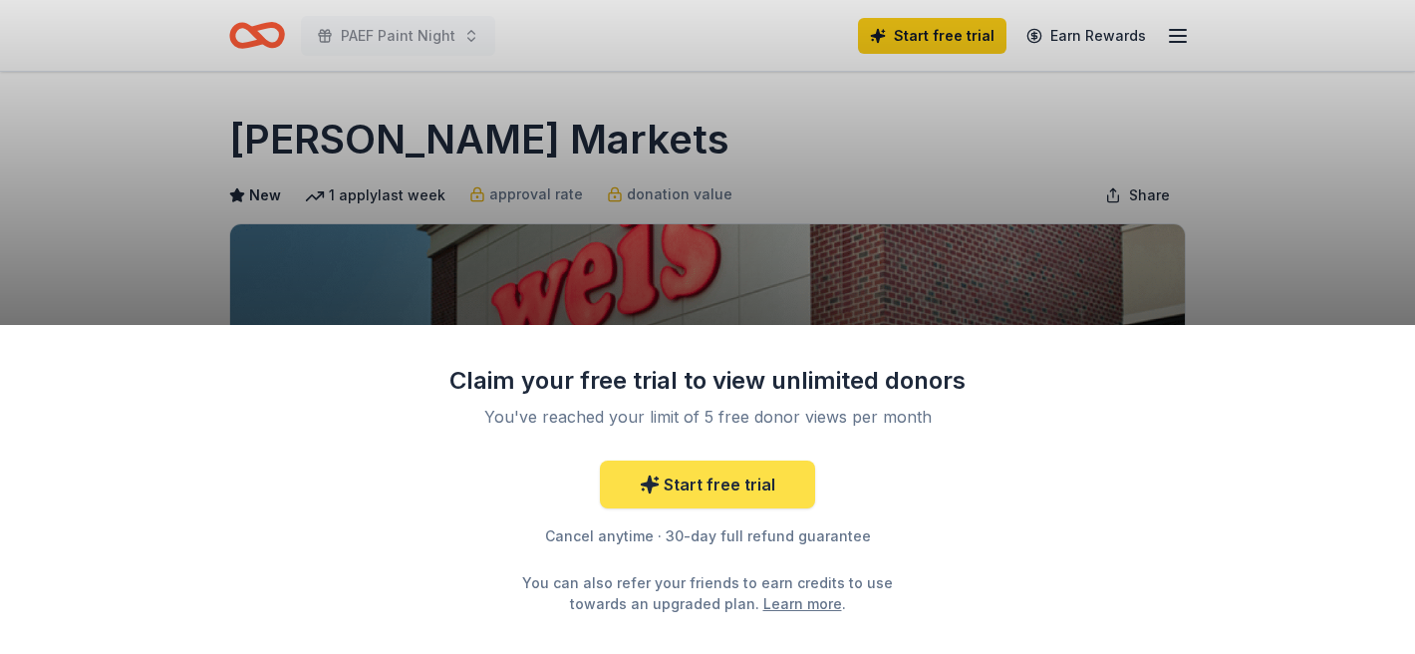
click at [728, 487] on link "Start free trial" at bounding box center [707, 484] width 215 height 48
